Goal: Information Seeking & Learning: Learn about a topic

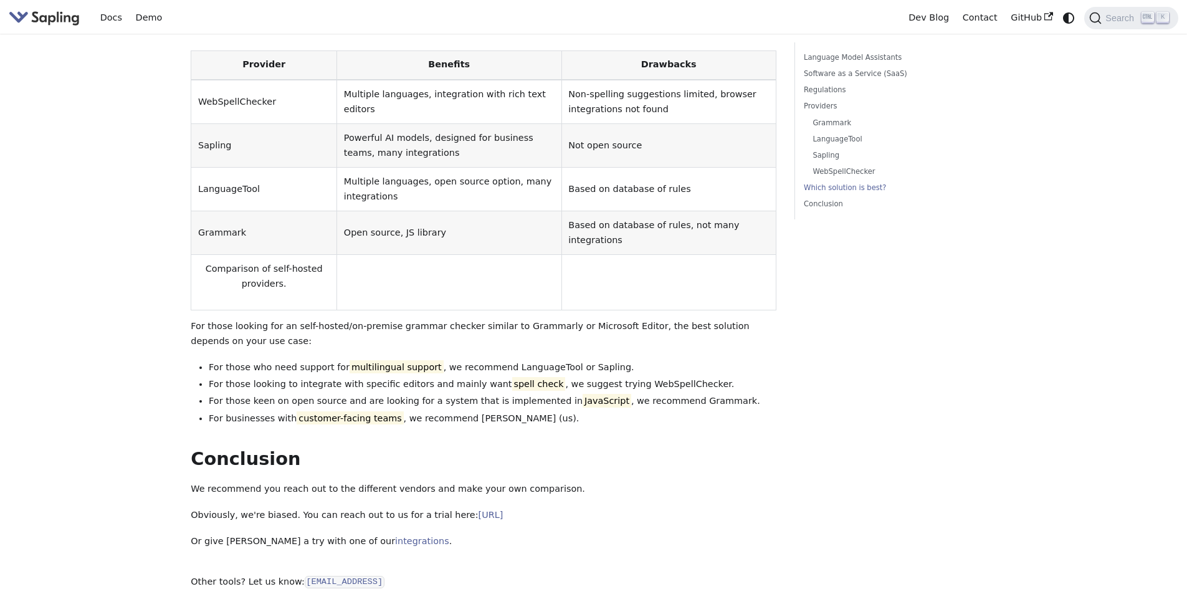
scroll to position [1993, 0]
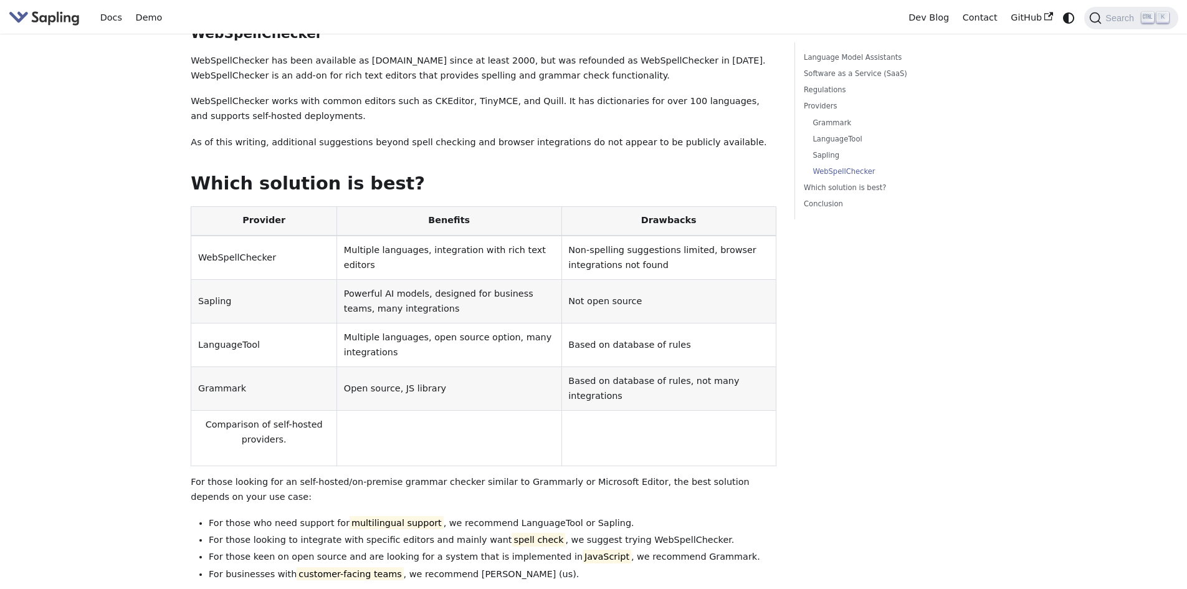
scroll to position [2038, 0]
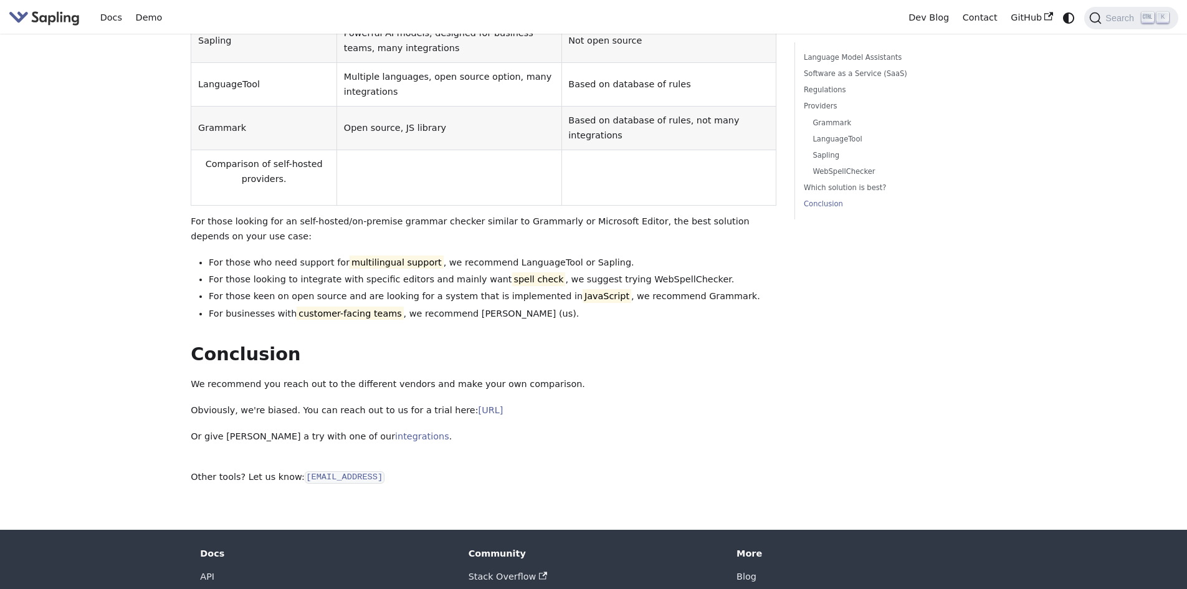
click at [43, 19] on img "Main" at bounding box center [44, 18] width 71 height 18
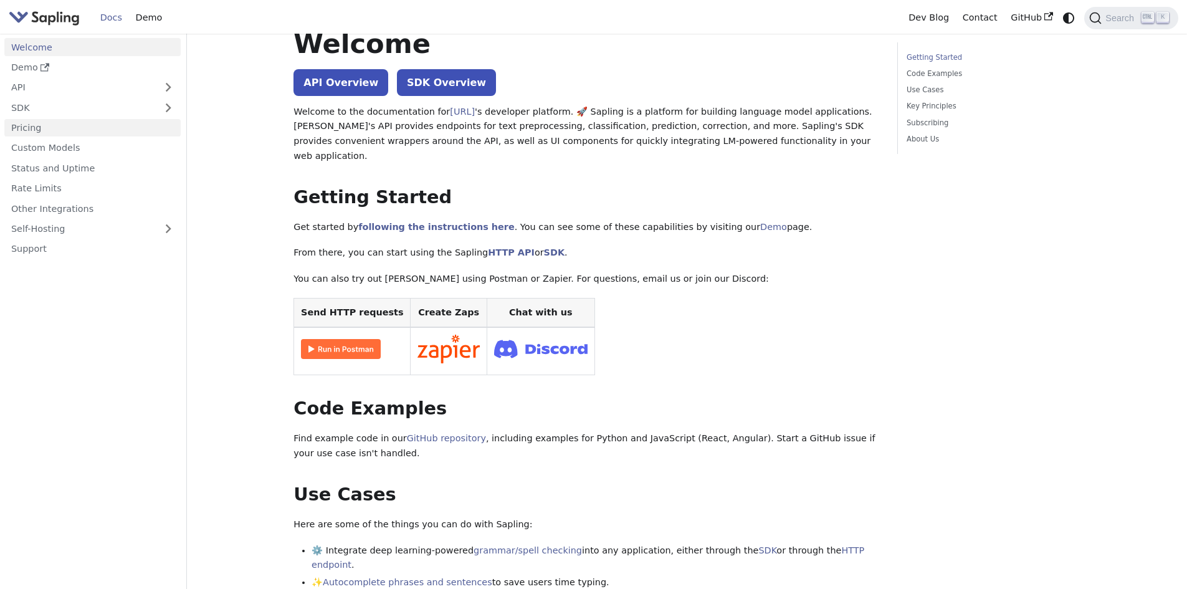
scroll to position [62, 0]
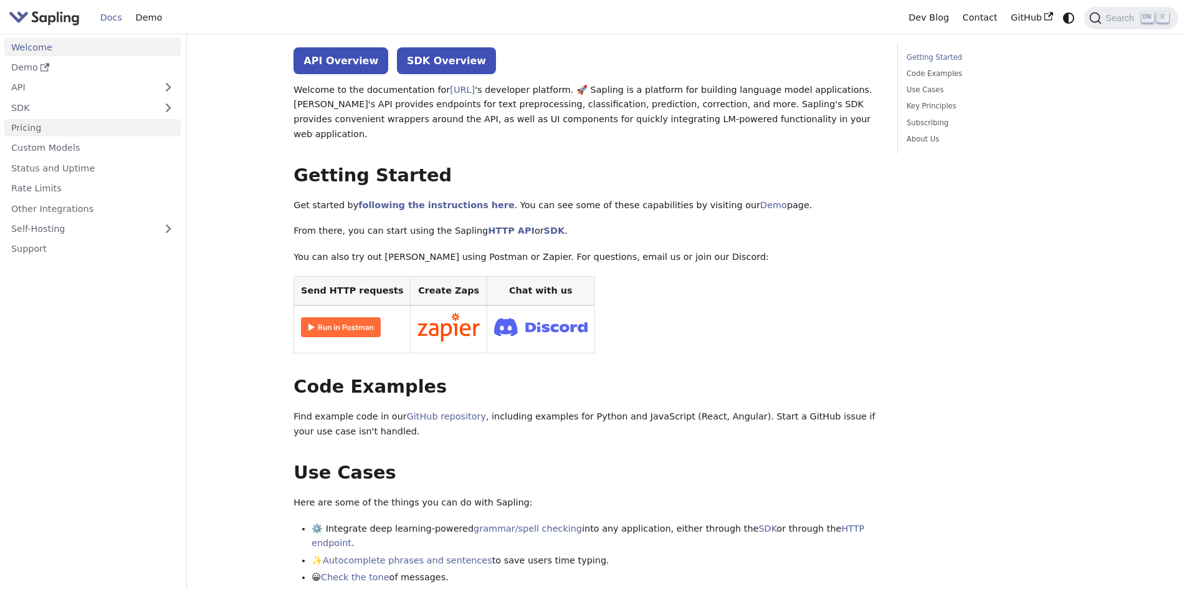
click at [50, 122] on link "Pricing" at bounding box center [92, 128] width 176 height 18
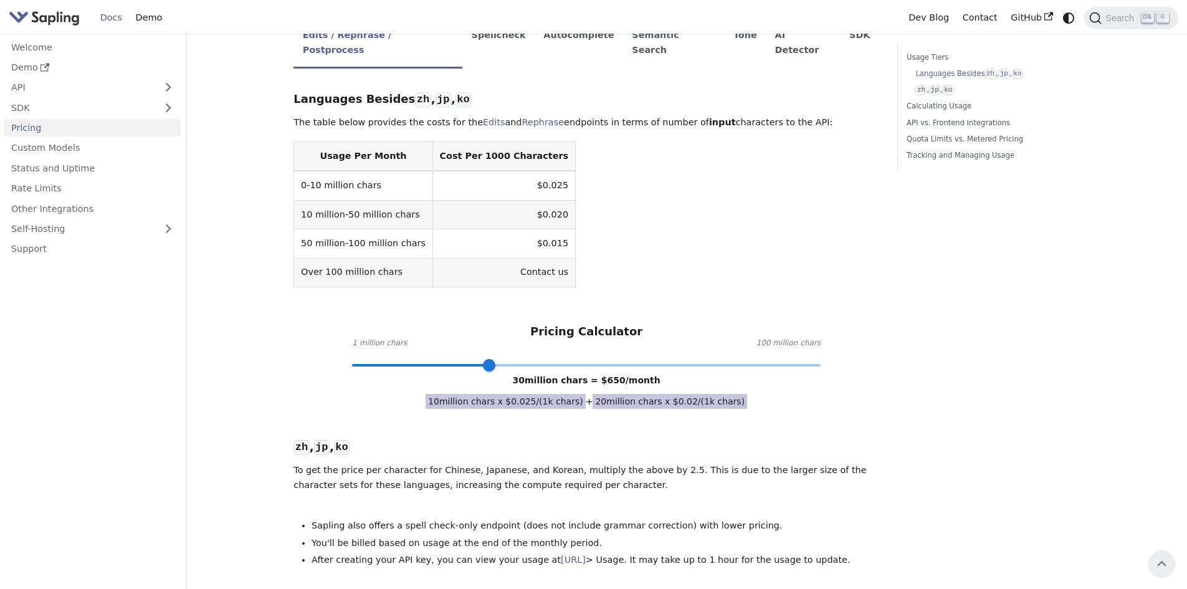
scroll to position [249, 0]
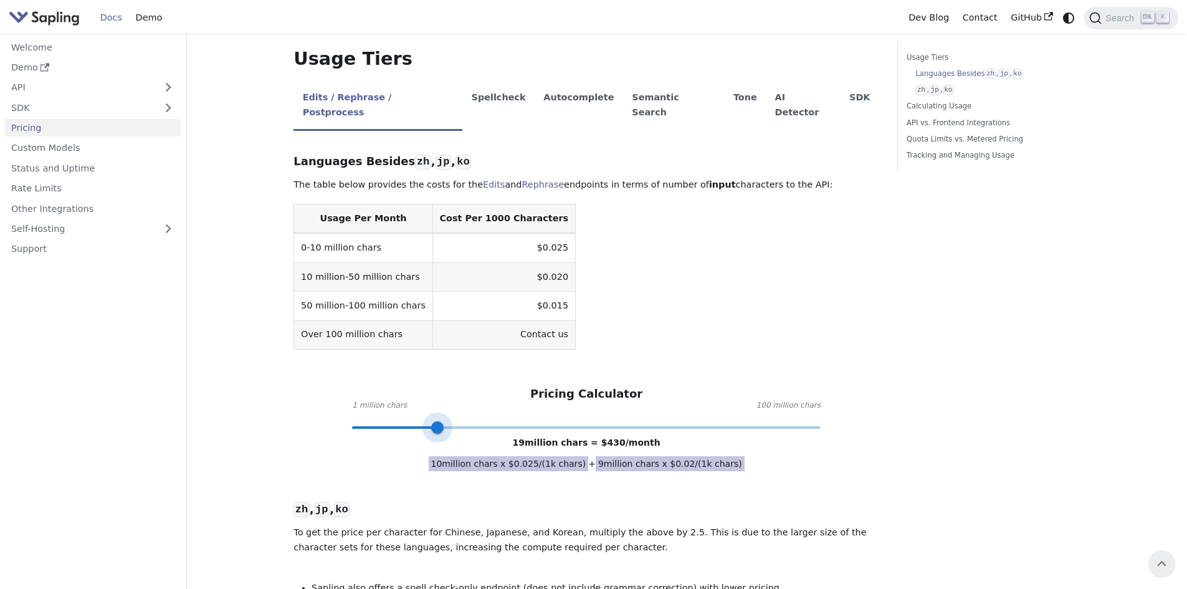
click at [437, 419] on span at bounding box center [586, 427] width 468 height 16
click at [406, 419] on span at bounding box center [586, 427] width 468 height 16
type input "5"
click at [370, 419] on span at bounding box center [586, 427] width 468 height 16
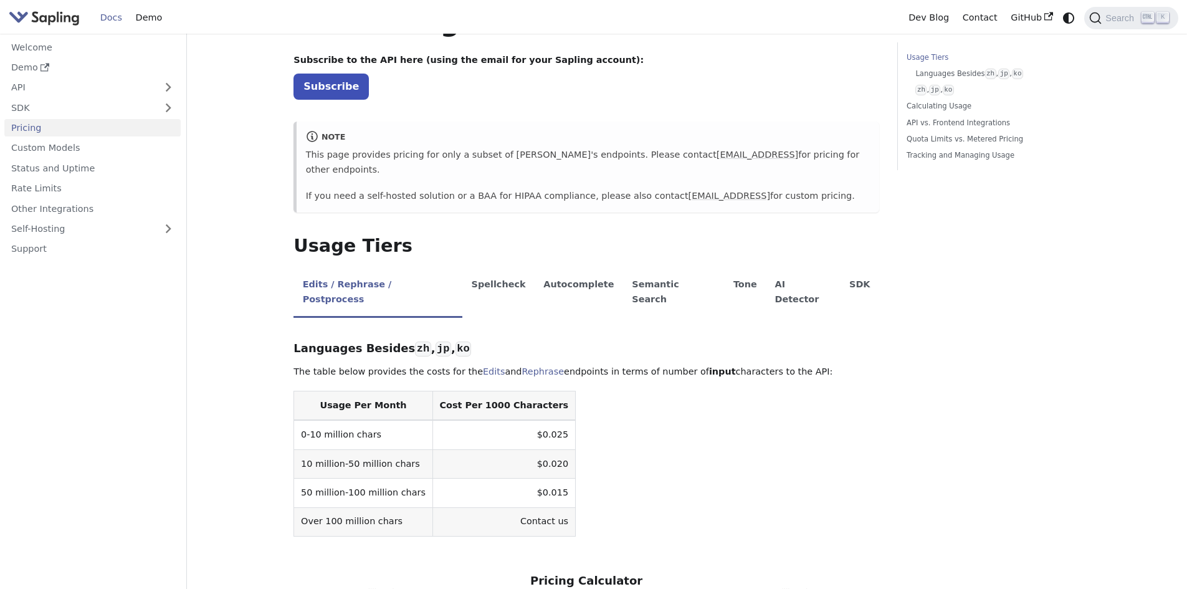
scroll to position [0, 0]
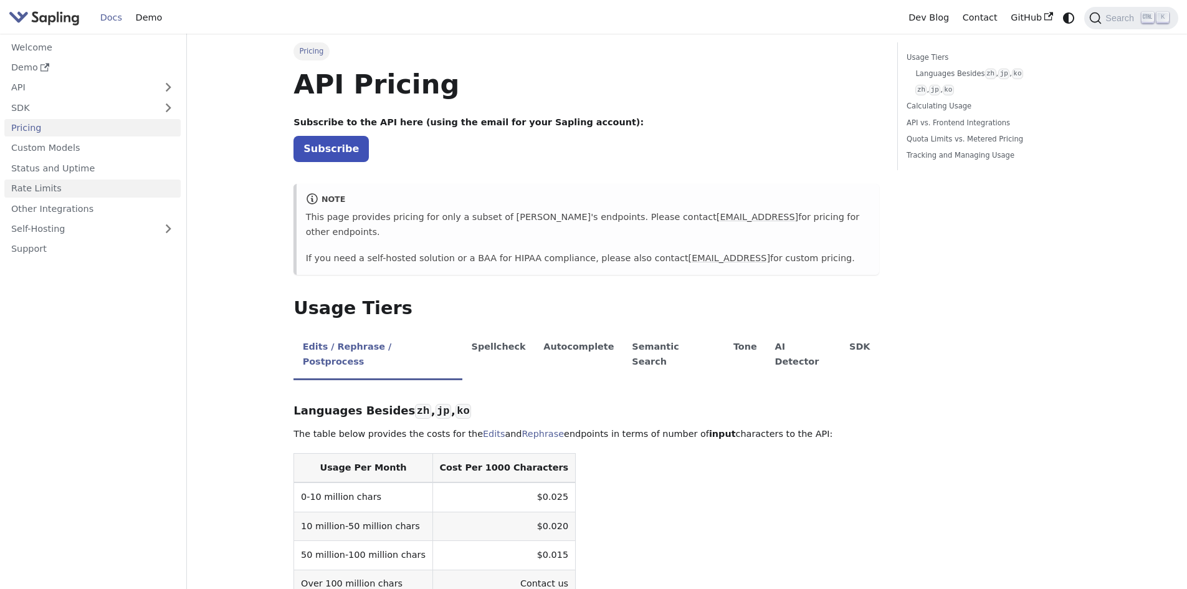
click at [89, 191] on link "Rate Limits" at bounding box center [92, 188] width 176 height 18
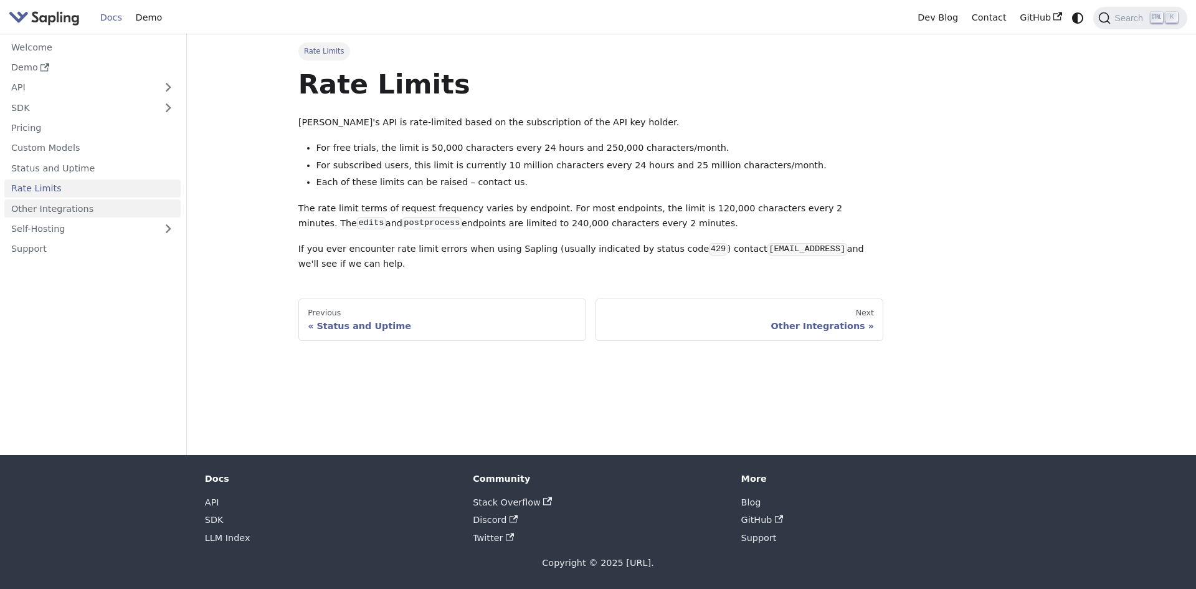
click at [74, 209] on link "Other Integrations" at bounding box center [92, 208] width 176 height 18
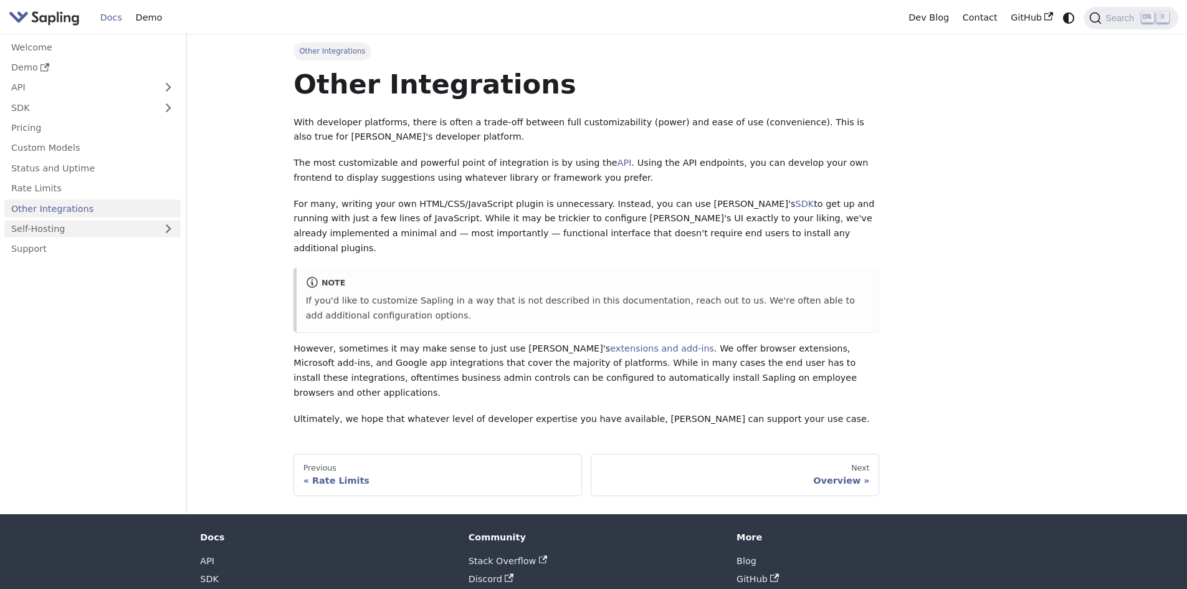
click at [62, 230] on link "Self-Hosting" at bounding box center [92, 229] width 176 height 18
click at [52, 250] on link "Overview" at bounding box center [95, 249] width 169 height 18
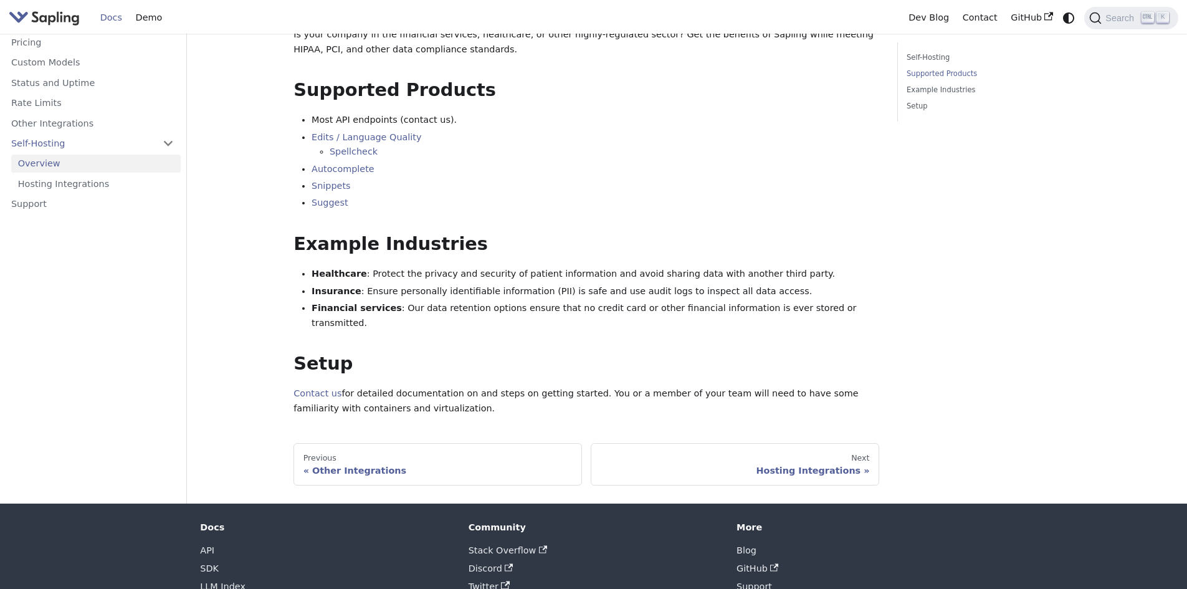
scroll to position [209, 0]
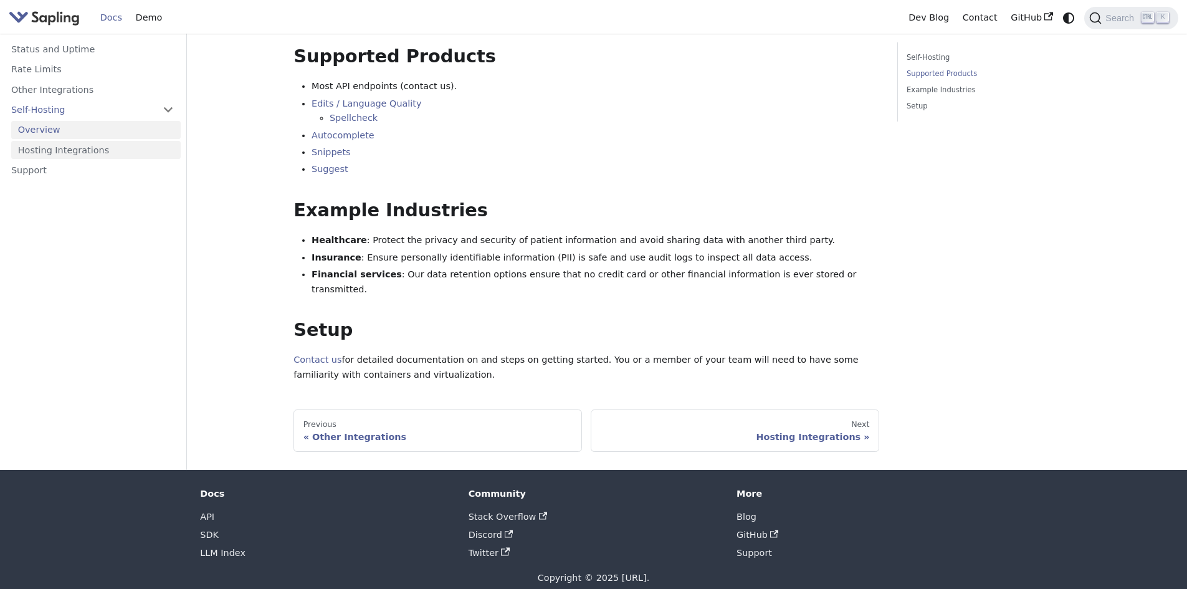
click at [69, 141] on link "Hosting Integrations" at bounding box center [95, 150] width 169 height 18
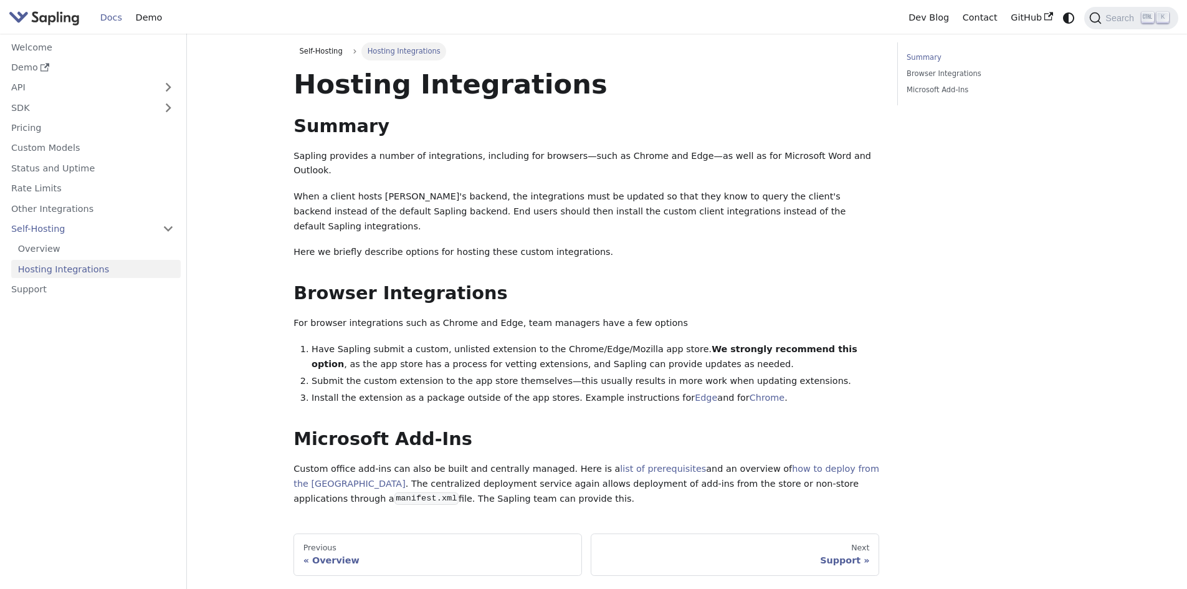
click at [890, 215] on div "Summary Browser Integrations Microsoft Add-Ins" at bounding box center [988, 308] width 201 height 533
